Goal: Check status: Check status

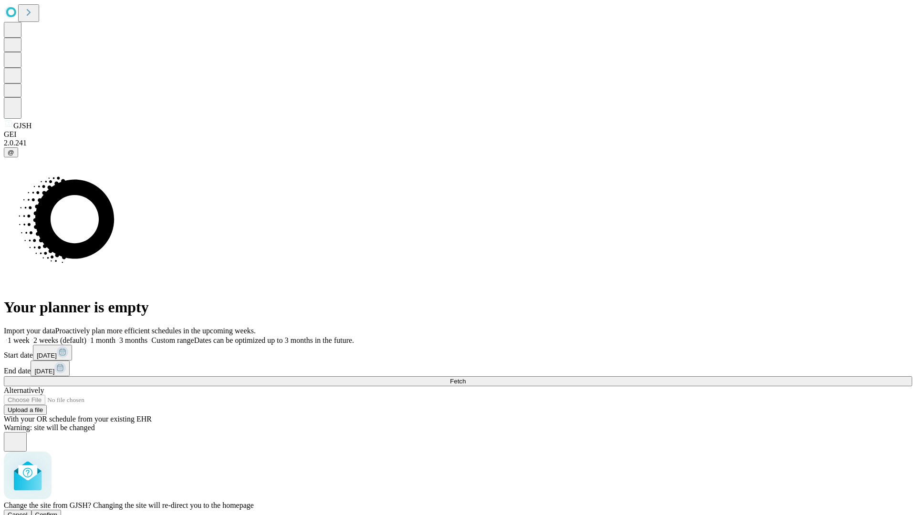
click at [58, 511] on span "Confirm" at bounding box center [46, 514] width 22 height 7
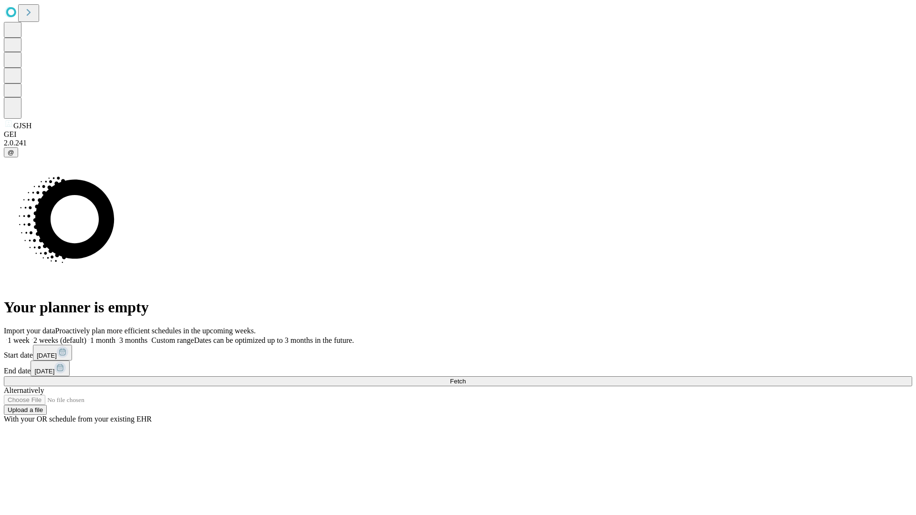
click at [86, 336] on label "2 weeks (default)" at bounding box center [58, 340] width 57 height 8
click at [465, 378] on span "Fetch" at bounding box center [458, 381] width 16 height 7
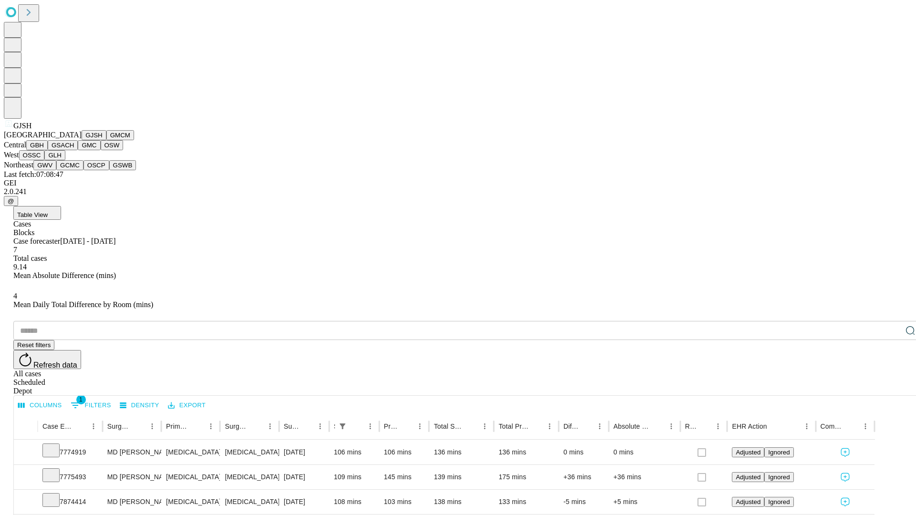
click at [106, 140] on button "GMCM" at bounding box center [120, 135] width 28 height 10
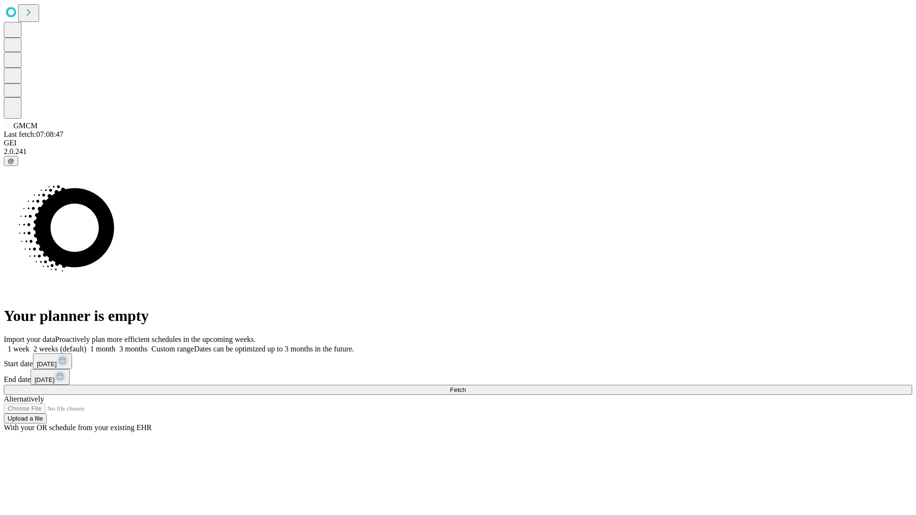
click at [86, 345] on label "2 weeks (default)" at bounding box center [58, 349] width 57 height 8
click at [465, 386] on span "Fetch" at bounding box center [458, 389] width 16 height 7
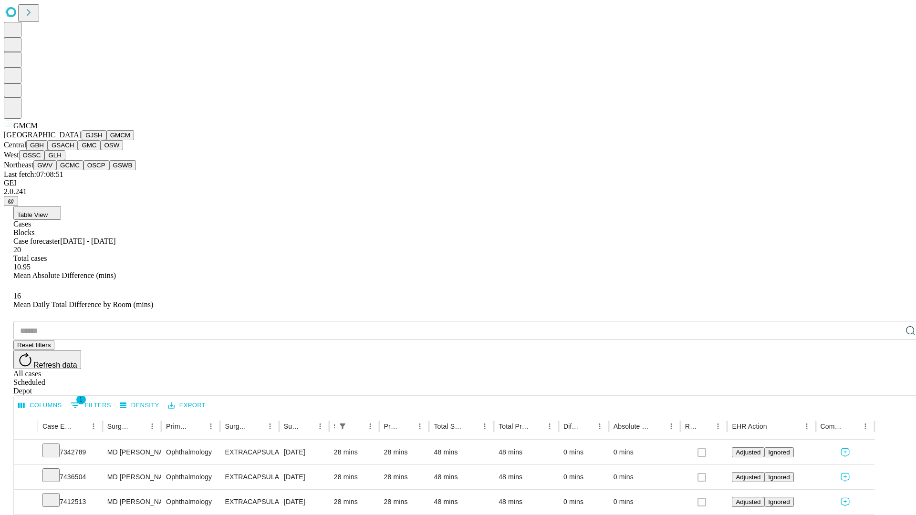
click at [48, 150] on button "GBH" at bounding box center [36, 145] width 21 height 10
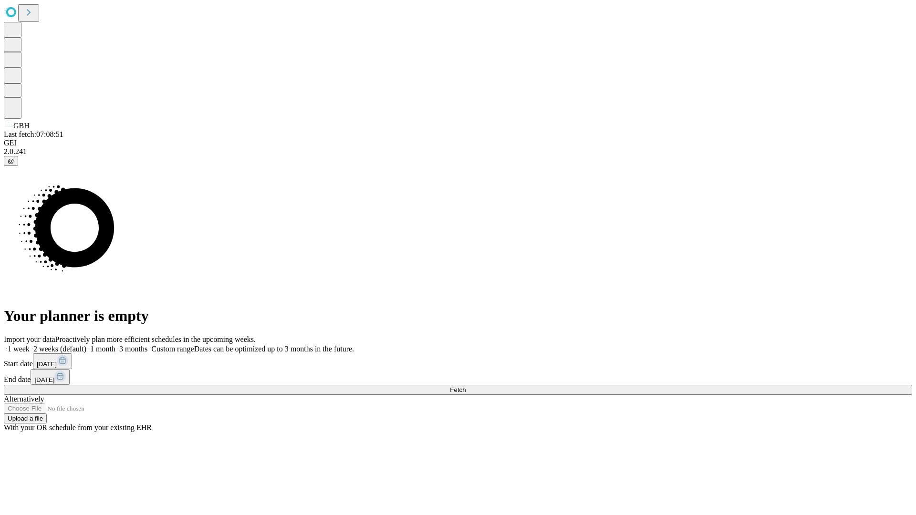
click at [86, 345] on label "2 weeks (default)" at bounding box center [58, 349] width 57 height 8
click at [465, 386] on span "Fetch" at bounding box center [458, 389] width 16 height 7
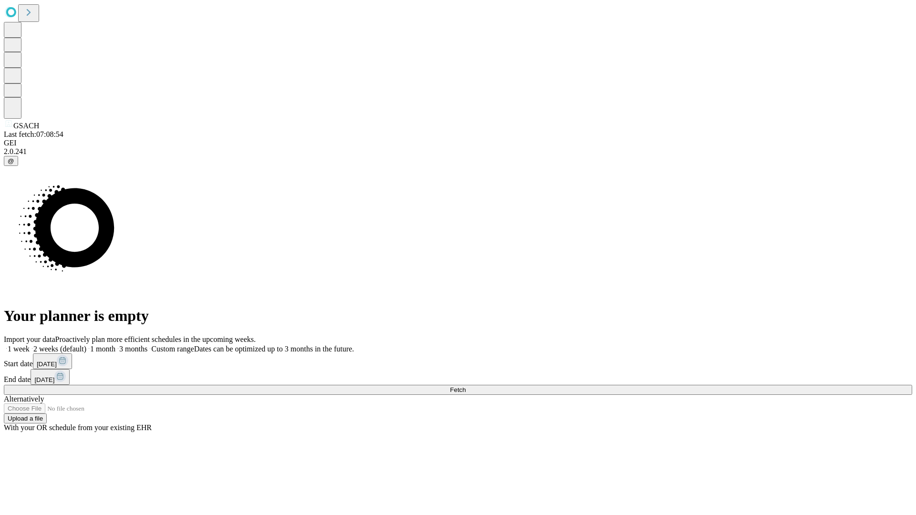
click at [86, 345] on label "2 weeks (default)" at bounding box center [58, 349] width 57 height 8
click at [465, 386] on span "Fetch" at bounding box center [458, 389] width 16 height 7
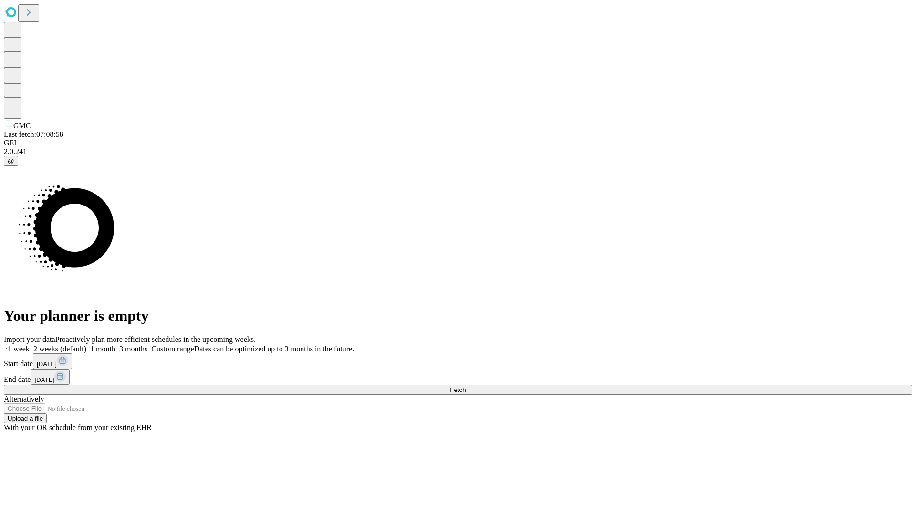
click at [86, 345] on label "2 weeks (default)" at bounding box center [58, 349] width 57 height 8
click at [465, 386] on span "Fetch" at bounding box center [458, 389] width 16 height 7
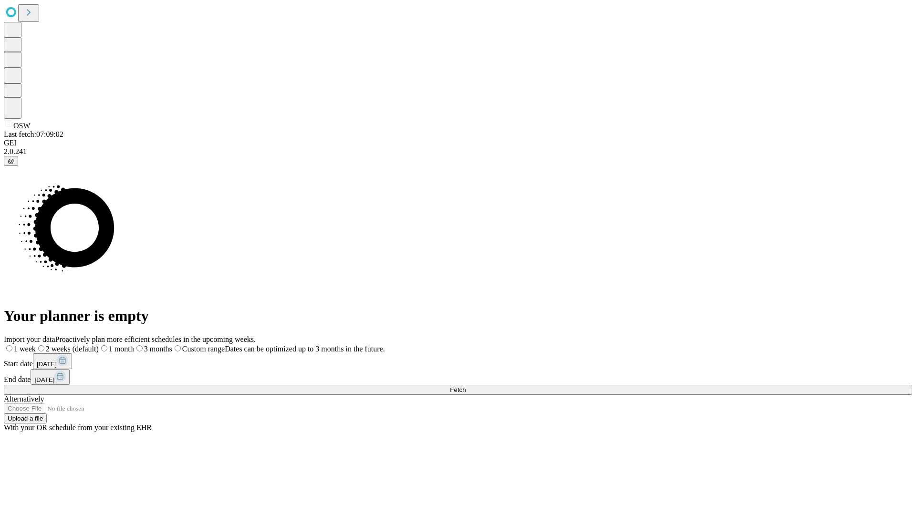
click at [99, 345] on label "2 weeks (default)" at bounding box center [67, 349] width 63 height 8
click at [465, 386] on span "Fetch" at bounding box center [458, 389] width 16 height 7
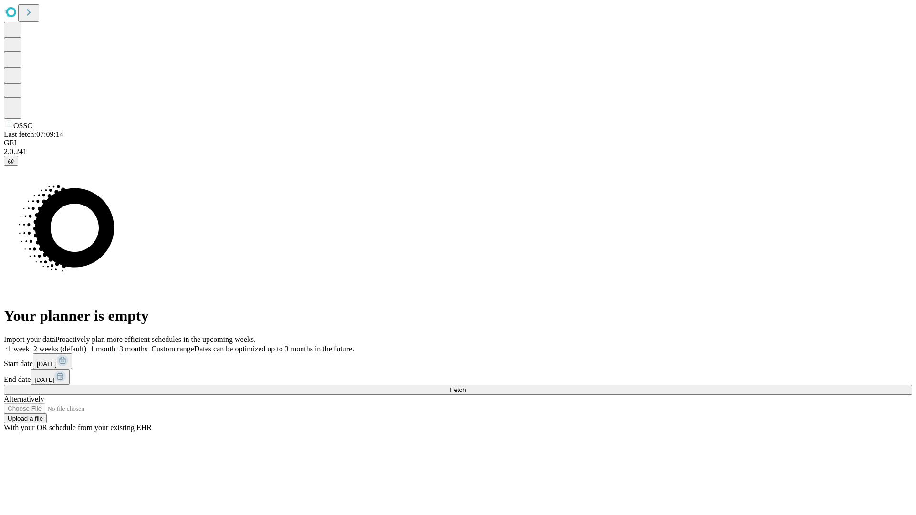
click at [86, 345] on label "2 weeks (default)" at bounding box center [58, 349] width 57 height 8
click at [465, 386] on span "Fetch" at bounding box center [458, 389] width 16 height 7
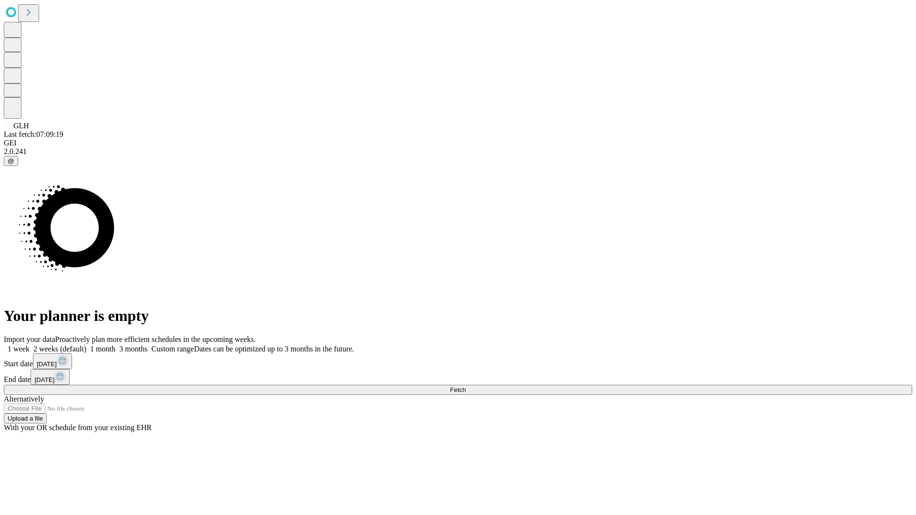
click at [86, 345] on label "2 weeks (default)" at bounding box center [58, 349] width 57 height 8
click at [465, 386] on span "Fetch" at bounding box center [458, 389] width 16 height 7
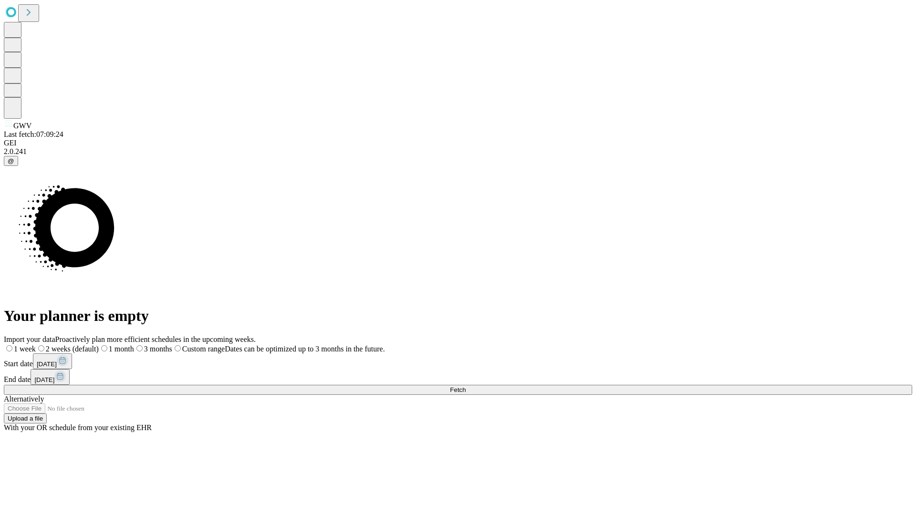
click at [99, 345] on label "2 weeks (default)" at bounding box center [67, 349] width 63 height 8
click at [465, 386] on span "Fetch" at bounding box center [458, 389] width 16 height 7
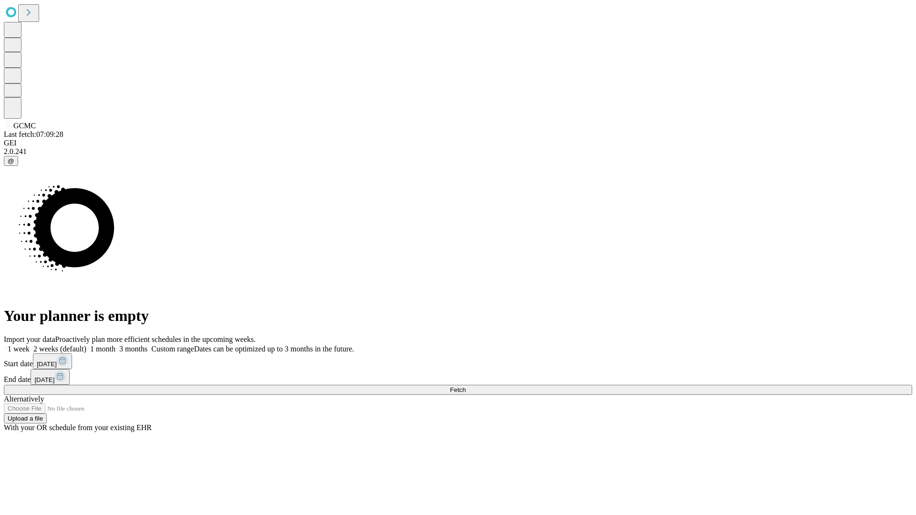
click at [86, 345] on label "2 weeks (default)" at bounding box center [58, 349] width 57 height 8
click at [465, 386] on span "Fetch" at bounding box center [458, 389] width 16 height 7
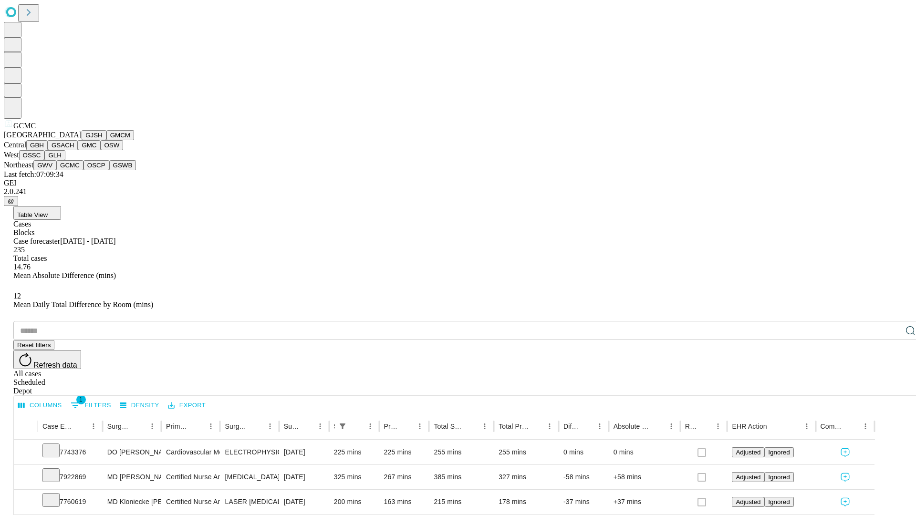
click at [83, 170] on button "OSCP" at bounding box center [96, 165] width 26 height 10
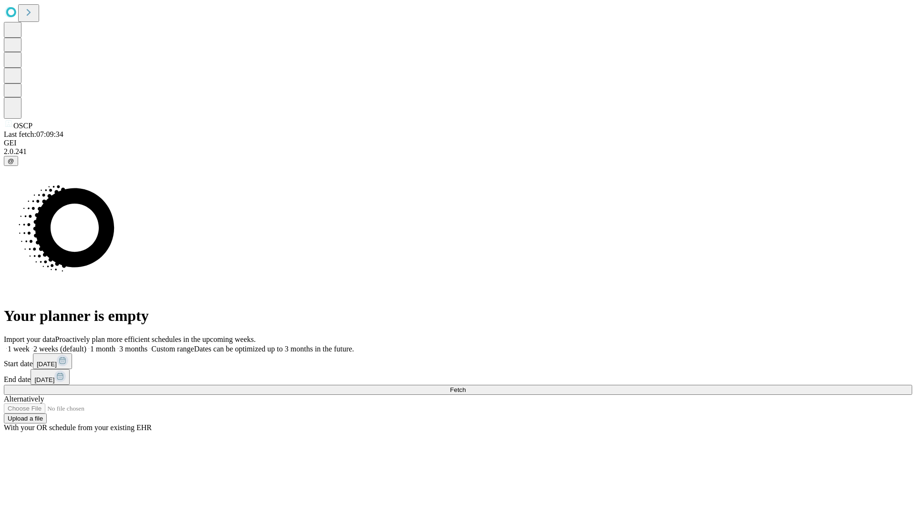
click at [86, 345] on label "2 weeks (default)" at bounding box center [58, 349] width 57 height 8
click at [465, 386] on span "Fetch" at bounding box center [458, 389] width 16 height 7
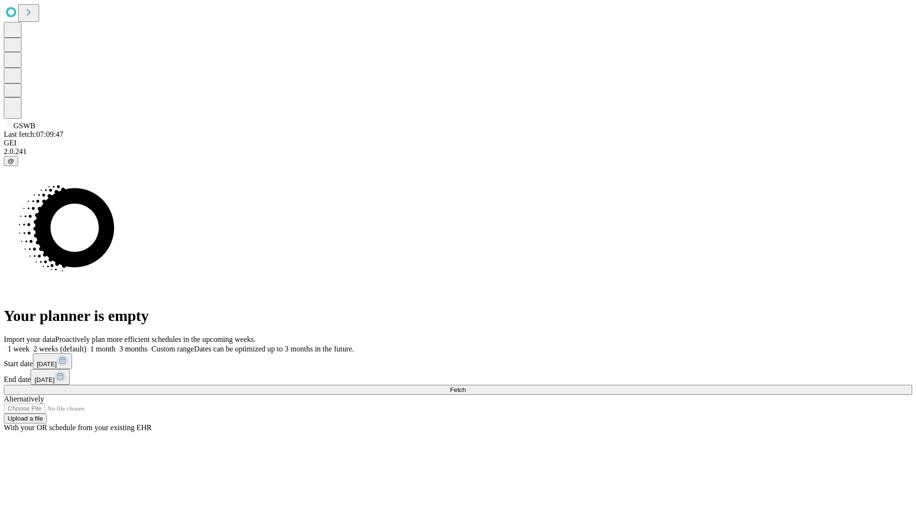
click at [86, 345] on label "2 weeks (default)" at bounding box center [58, 349] width 57 height 8
click at [465, 386] on span "Fetch" at bounding box center [458, 389] width 16 height 7
